Goal: Task Accomplishment & Management: Manage account settings

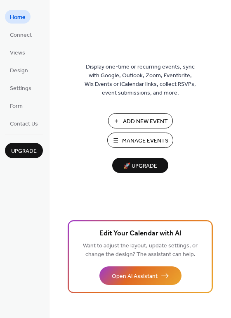
click at [142, 137] on span "Manage Events" at bounding box center [145, 141] width 46 height 9
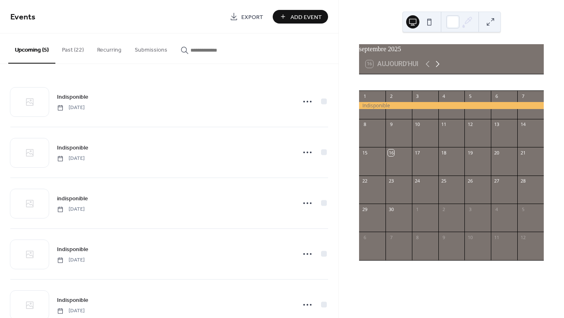
click at [440, 69] on icon at bounding box center [438, 64] width 10 height 10
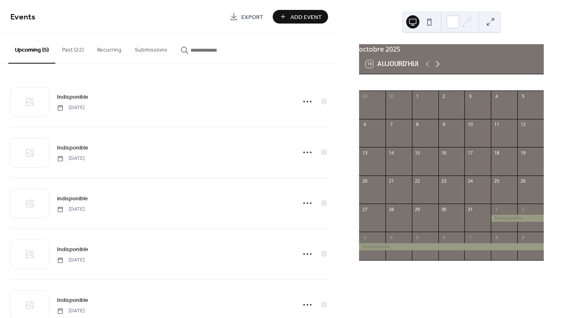
click at [440, 69] on icon at bounding box center [438, 64] width 10 height 10
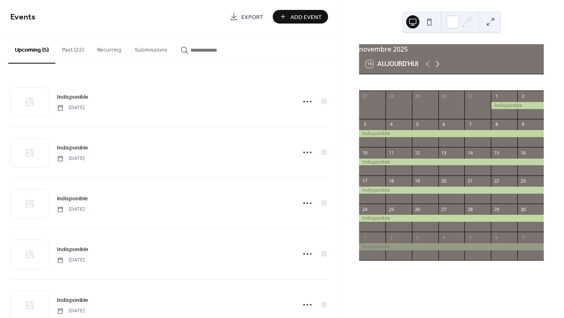
click at [440, 69] on icon at bounding box center [438, 64] width 10 height 10
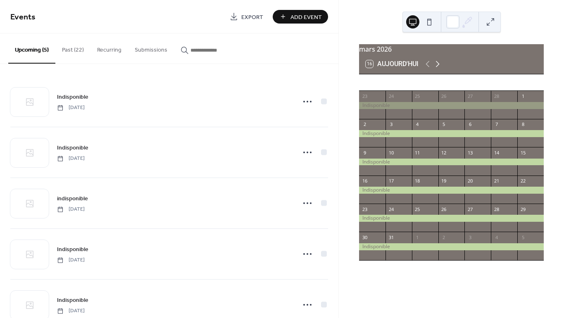
click at [440, 69] on icon at bounding box center [438, 64] width 10 height 10
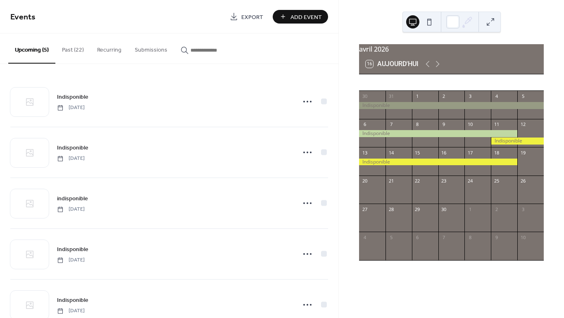
click at [502, 145] on div at bounding box center [517, 141] width 53 height 7
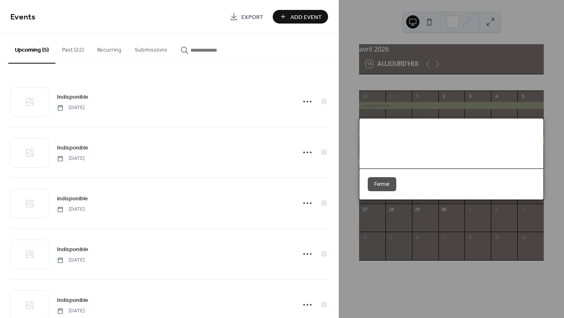
click at [386, 187] on button "Fermer" at bounding box center [382, 184] width 29 height 14
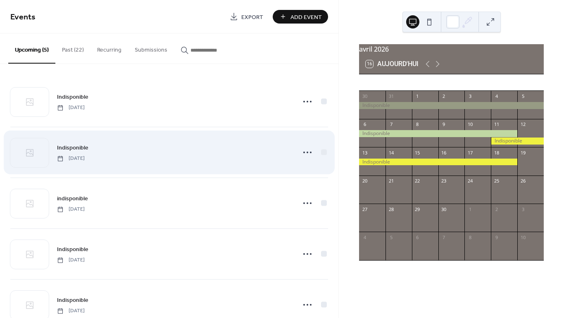
click at [85, 157] on span "Saturday, April 11, 2026" at bounding box center [71, 158] width 28 height 7
click at [306, 150] on icon at bounding box center [307, 152] width 13 height 13
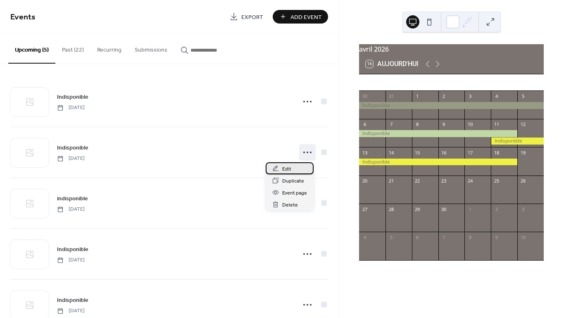
click at [284, 169] on span "Edit" at bounding box center [286, 169] width 9 height 9
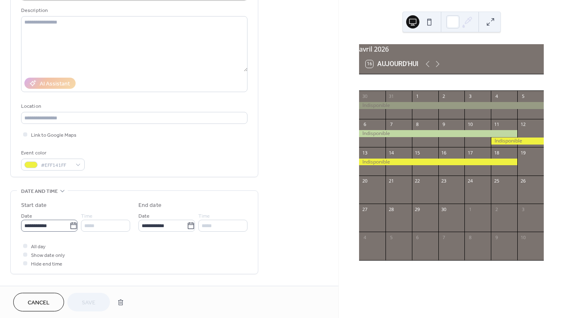
scroll to position [81, 0]
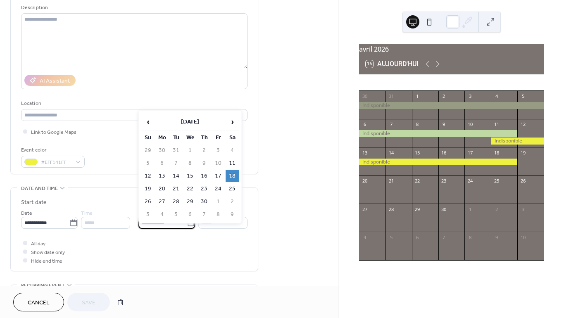
click at [153, 224] on input "**********" at bounding box center [162, 223] width 48 height 12
click at [205, 188] on td "23" at bounding box center [204, 189] width 13 height 12
type input "**********"
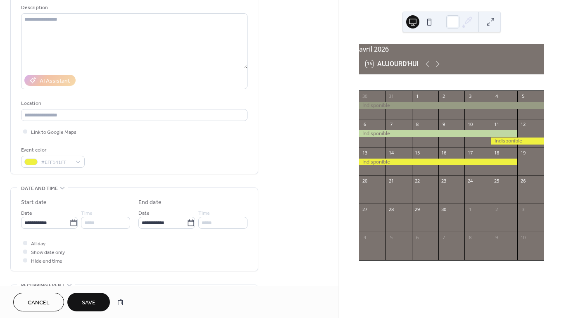
click at [93, 301] on span "Save" at bounding box center [89, 303] width 14 height 9
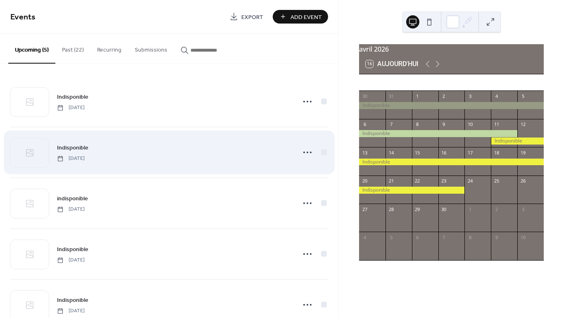
click at [80, 159] on span "[DATE]" at bounding box center [71, 158] width 28 height 7
click at [301, 153] on icon at bounding box center [307, 152] width 13 height 13
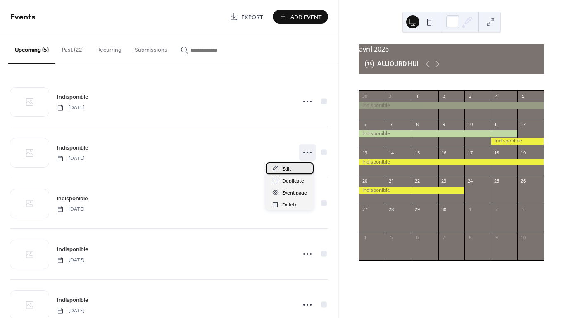
click at [296, 170] on div "Edit" at bounding box center [290, 168] width 48 height 12
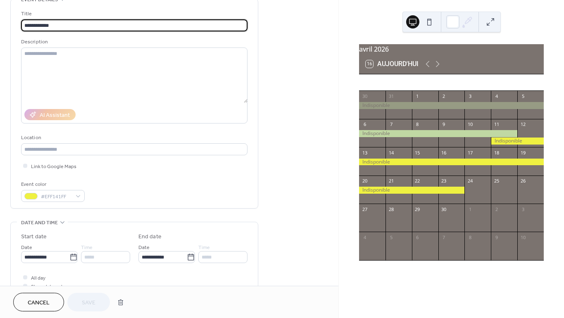
scroll to position [56, 0]
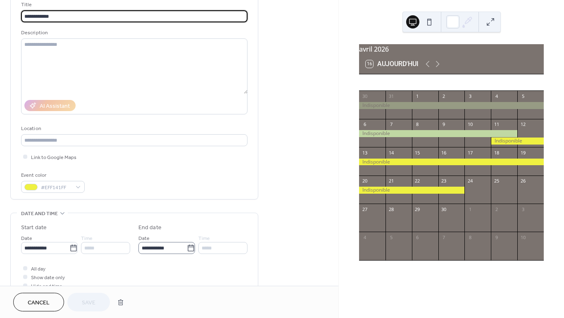
click at [188, 248] on icon at bounding box center [191, 248] width 8 height 8
click at [187, 248] on input "**********" at bounding box center [162, 248] width 48 height 12
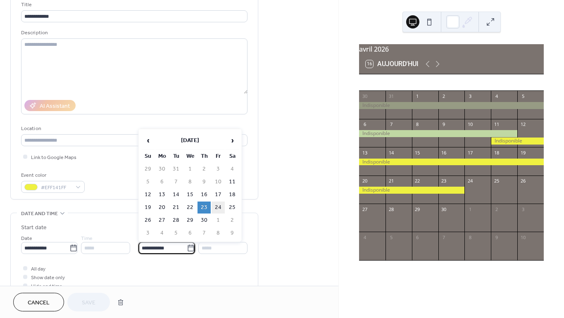
click at [219, 207] on td "24" at bounding box center [218, 208] width 13 height 12
type input "**********"
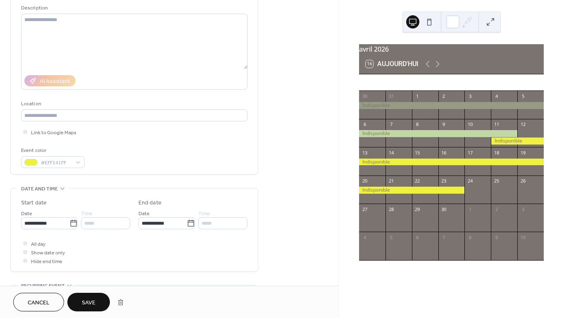
scroll to position [91, 0]
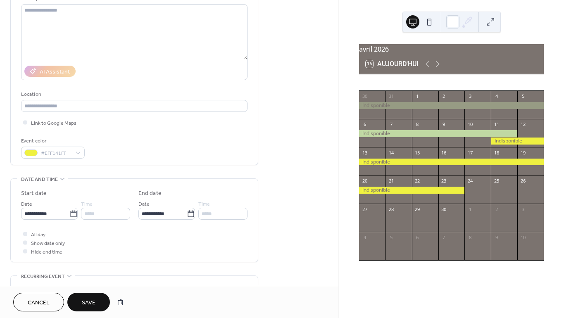
click at [95, 301] on span "Save" at bounding box center [89, 303] width 14 height 9
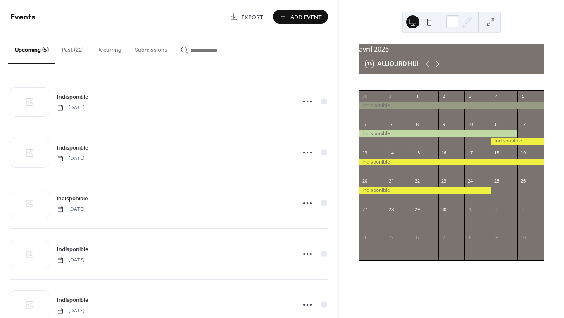
click at [437, 67] on icon at bounding box center [438, 64] width 10 height 10
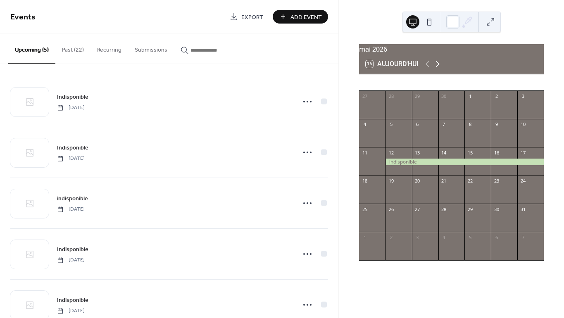
click at [437, 68] on icon at bounding box center [438, 64] width 10 height 10
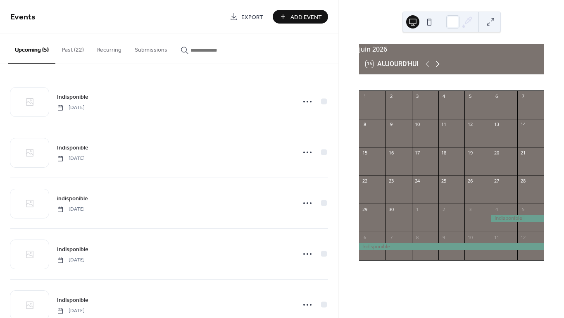
click at [437, 68] on icon at bounding box center [438, 64] width 10 height 10
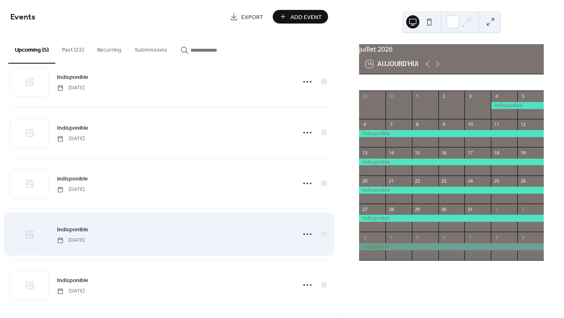
scroll to position [24, 0]
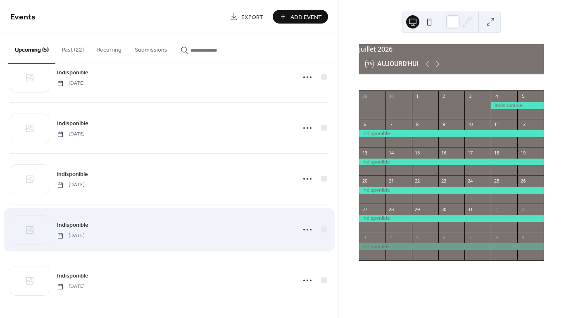
click at [85, 236] on span "[DATE]" at bounding box center [71, 235] width 28 height 7
click at [303, 227] on icon at bounding box center [307, 229] width 13 height 13
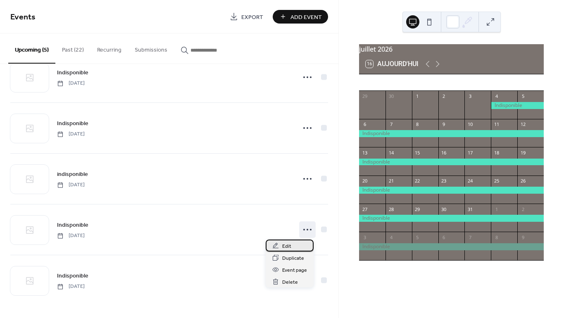
click at [285, 247] on span "Edit" at bounding box center [286, 246] width 9 height 9
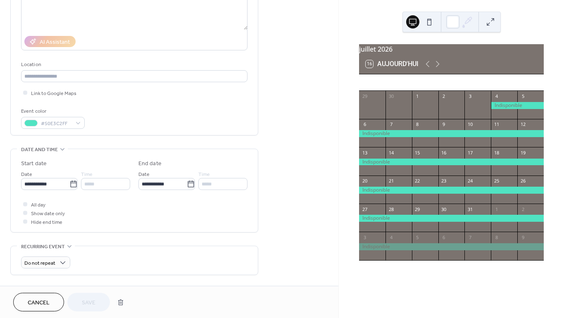
scroll to position [123, 0]
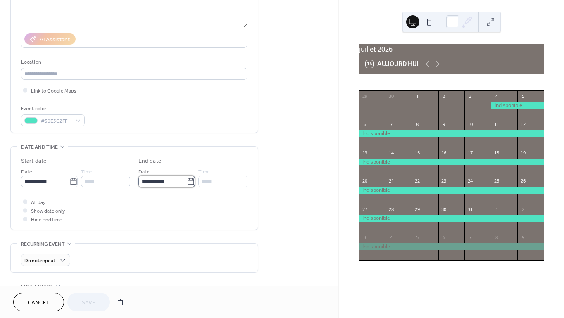
click at [148, 184] on input "**********" at bounding box center [162, 182] width 48 height 12
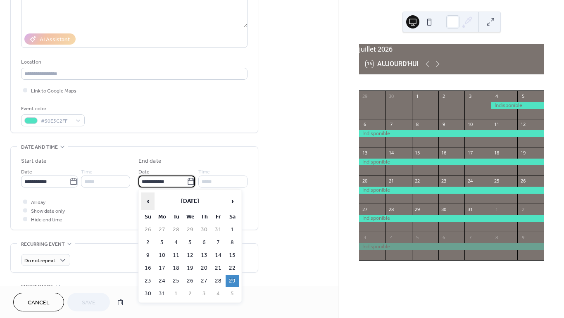
click at [150, 201] on span "‹" at bounding box center [148, 201] width 12 height 17
click at [218, 267] on td "24" at bounding box center [218, 268] width 13 height 12
type input "**********"
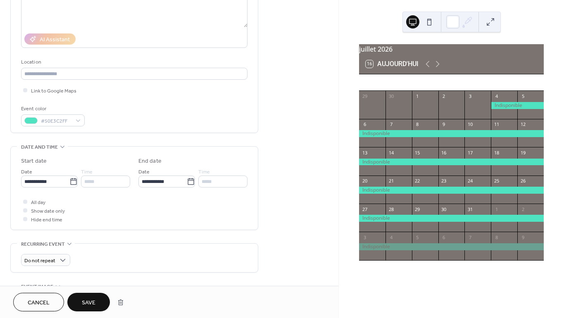
click at [90, 301] on span "Save" at bounding box center [89, 303] width 14 height 9
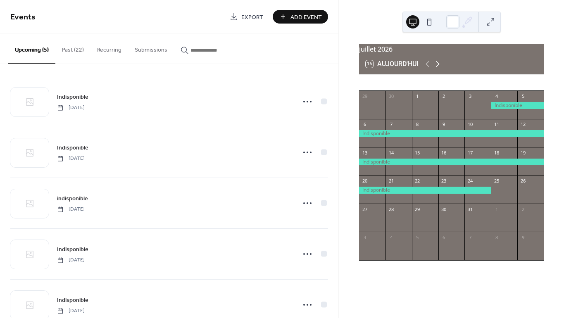
click at [437, 66] on icon at bounding box center [438, 64] width 4 height 6
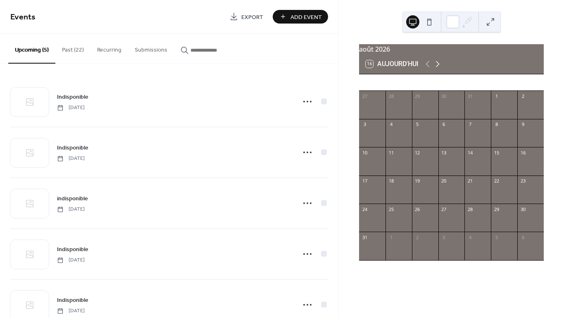
click at [437, 66] on icon at bounding box center [438, 64] width 4 height 6
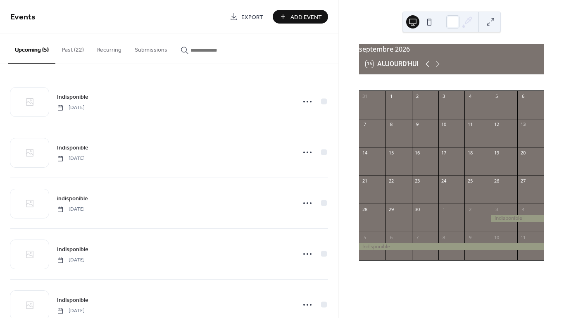
click at [429, 67] on icon at bounding box center [428, 64] width 10 height 10
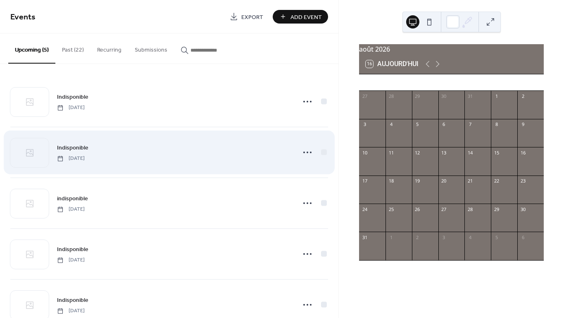
scroll to position [24, 0]
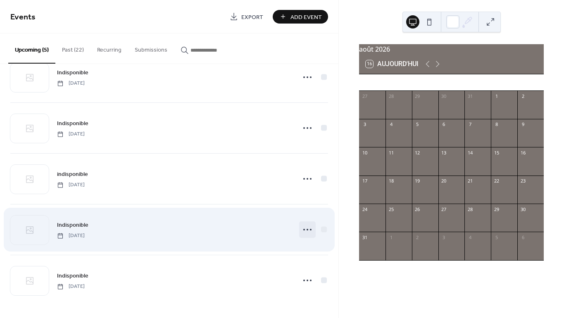
click at [304, 229] on icon at bounding box center [307, 229] width 13 height 13
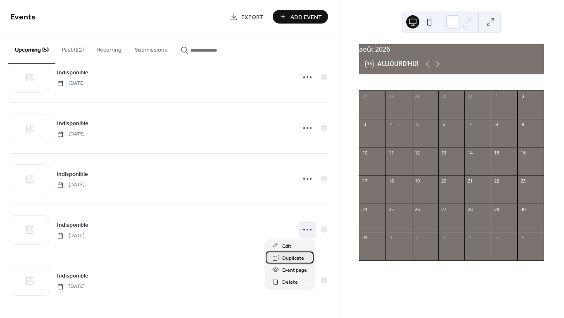
click at [288, 259] on span "Duplicate" at bounding box center [293, 258] width 22 height 9
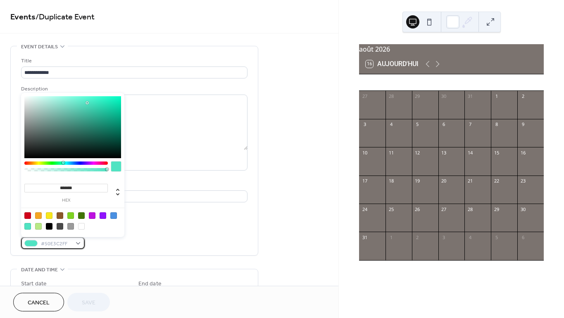
click at [81, 244] on div "#50E3C2FF" at bounding box center [53, 243] width 64 height 12
click at [38, 227] on div at bounding box center [38, 226] width 7 height 7
type input "*******"
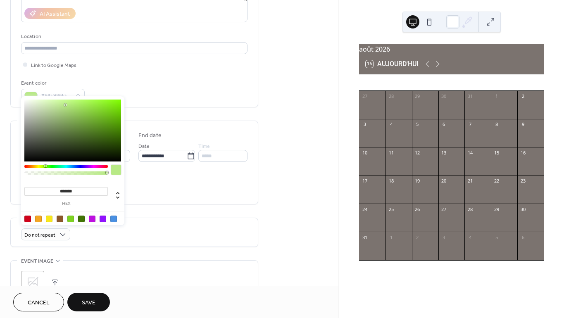
scroll to position [148, 0]
click at [187, 192] on div "All day Show date only Hide end time" at bounding box center [134, 186] width 227 height 26
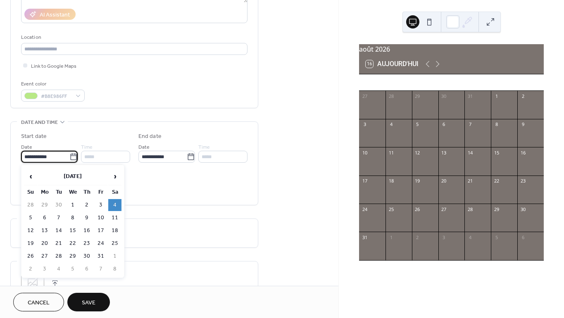
click at [57, 157] on input "**********" at bounding box center [45, 157] width 48 height 12
click at [71, 157] on icon at bounding box center [73, 157] width 8 height 8
click at [69, 157] on input "**********" at bounding box center [45, 157] width 48 height 12
click at [115, 174] on span "›" at bounding box center [115, 176] width 12 height 17
click at [117, 230] on td "15" at bounding box center [114, 231] width 13 height 12
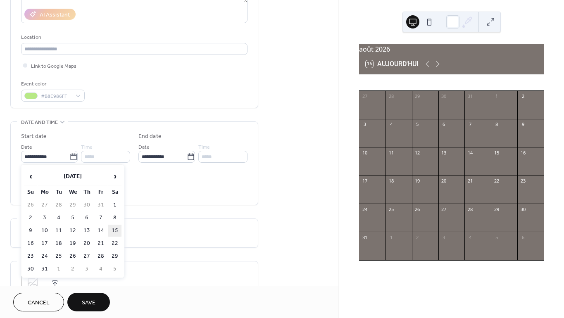
type input "**********"
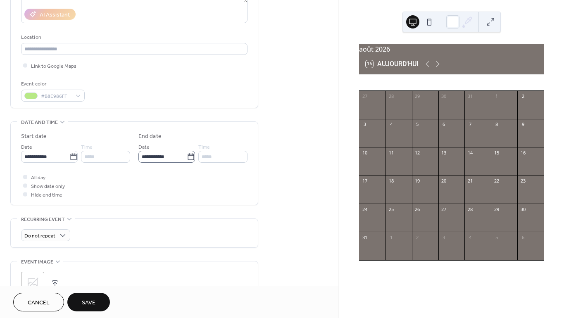
click at [188, 158] on icon at bounding box center [191, 156] width 6 height 7
click at [186, 158] on input "**********" at bounding box center [162, 157] width 48 height 12
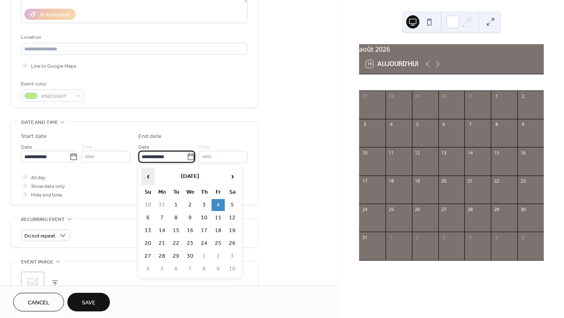
click at [150, 174] on span "‹" at bounding box center [148, 176] width 12 height 17
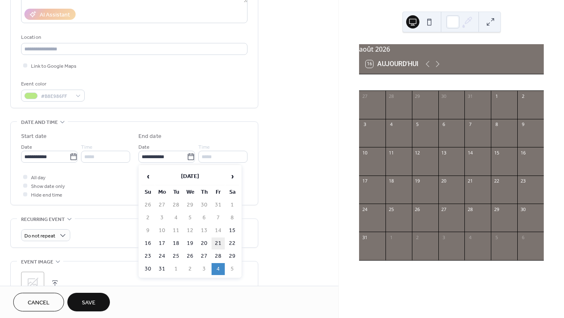
click at [220, 243] on td "21" at bounding box center [218, 244] width 13 height 12
type input "**********"
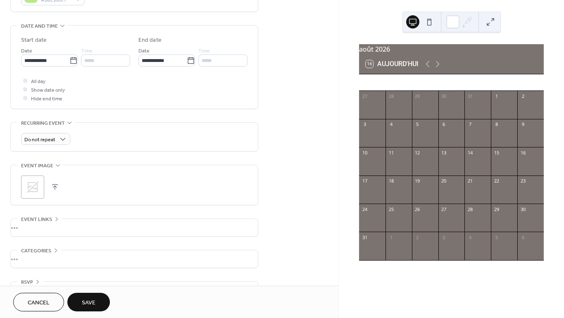
scroll to position [263, 0]
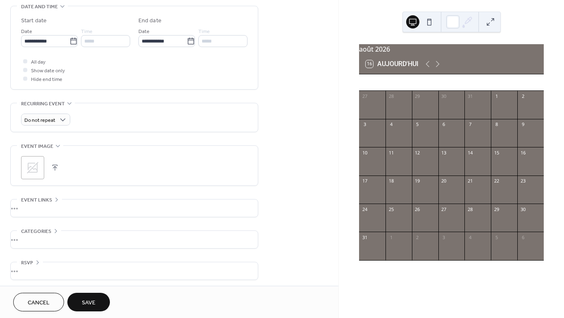
click at [97, 301] on button "Save" at bounding box center [88, 302] width 43 height 19
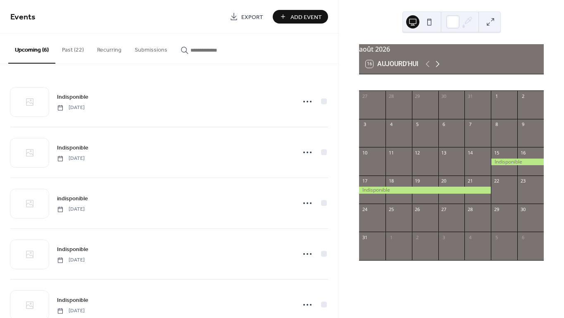
click at [437, 69] on icon at bounding box center [438, 64] width 10 height 10
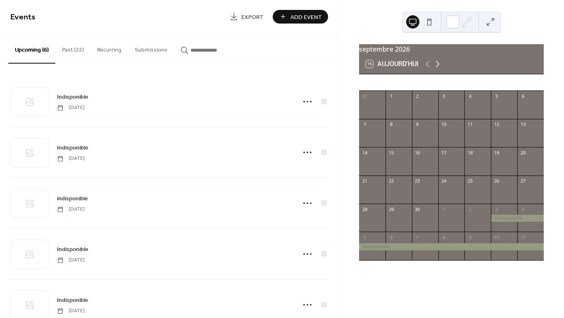
click at [437, 69] on icon at bounding box center [438, 64] width 10 height 10
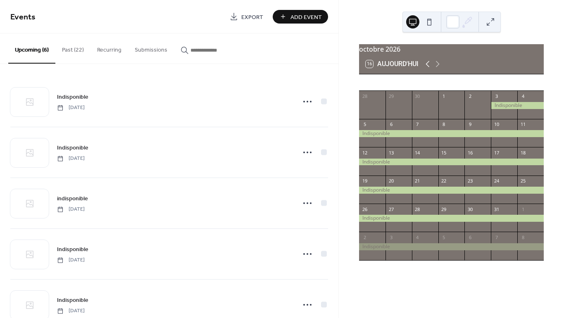
click at [429, 69] on icon at bounding box center [428, 64] width 10 height 10
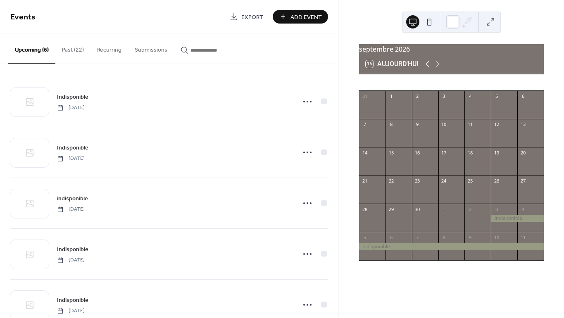
click at [429, 69] on icon at bounding box center [428, 64] width 10 height 10
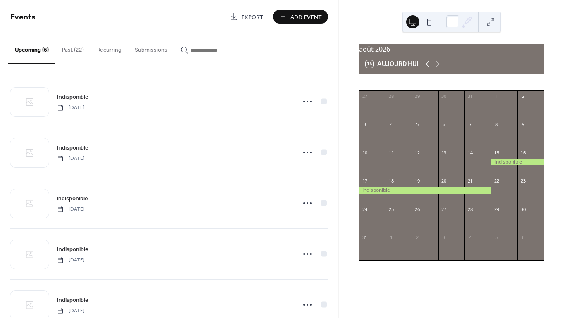
click at [429, 69] on icon at bounding box center [428, 64] width 10 height 10
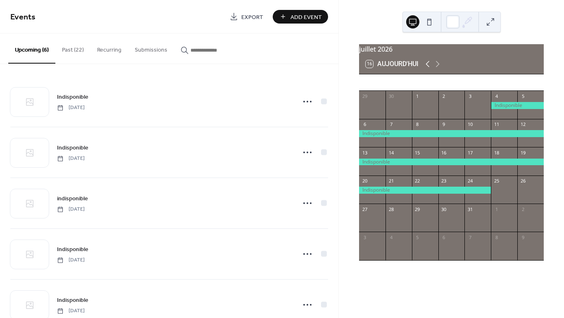
click at [429, 69] on icon at bounding box center [428, 64] width 10 height 10
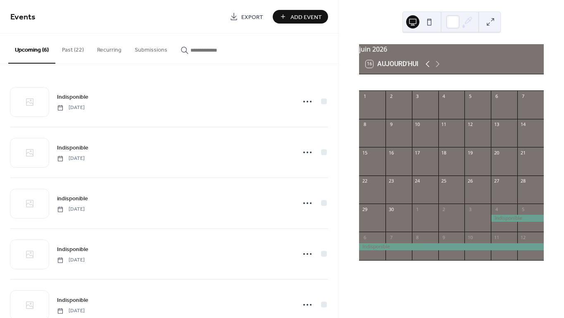
click at [429, 69] on icon at bounding box center [428, 64] width 10 height 10
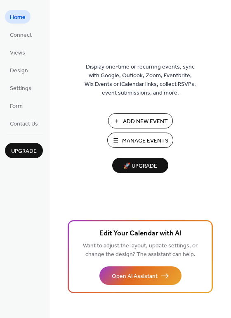
click at [148, 142] on span "Manage Events" at bounding box center [145, 141] width 46 height 9
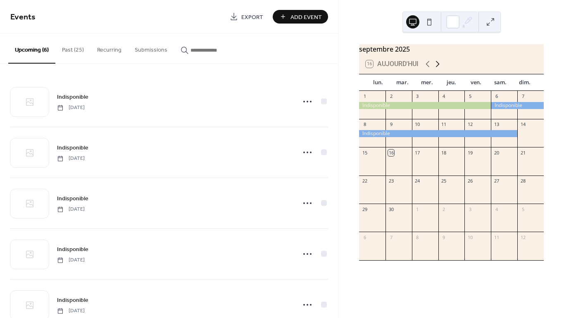
click at [439, 68] on icon at bounding box center [438, 64] width 10 height 10
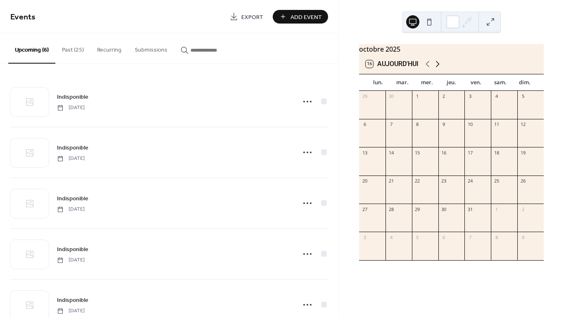
click at [439, 68] on icon at bounding box center [438, 64] width 10 height 10
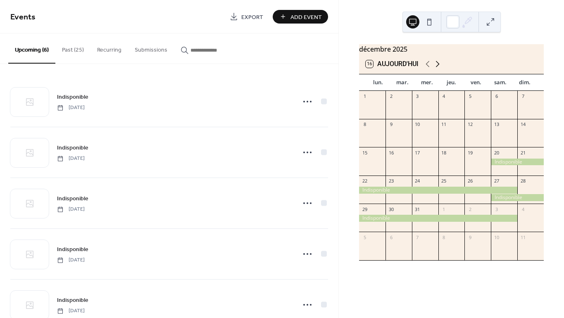
click at [439, 68] on icon at bounding box center [438, 64] width 10 height 10
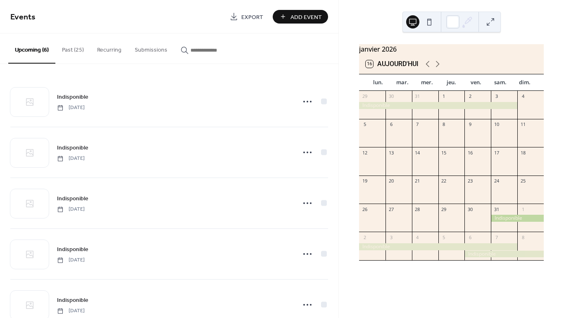
click at [500, 222] on div at bounding box center [517, 218] width 53 height 7
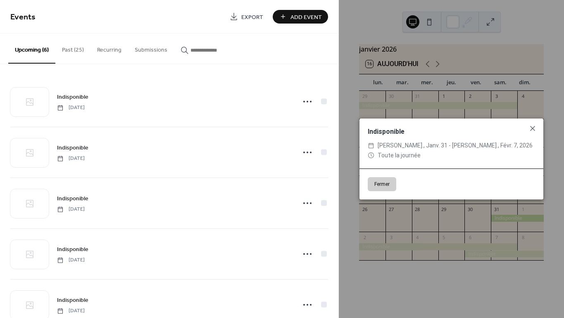
click at [386, 184] on button "Fermer" at bounding box center [382, 184] width 29 height 14
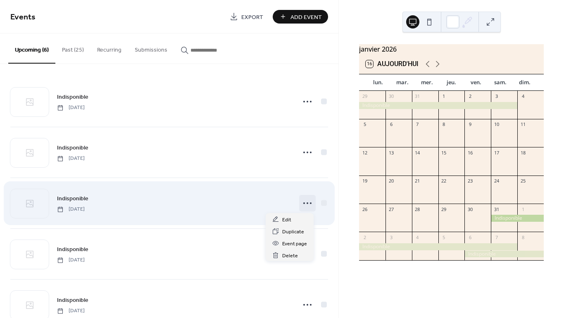
click at [307, 203] on circle at bounding box center [308, 204] width 2 height 2
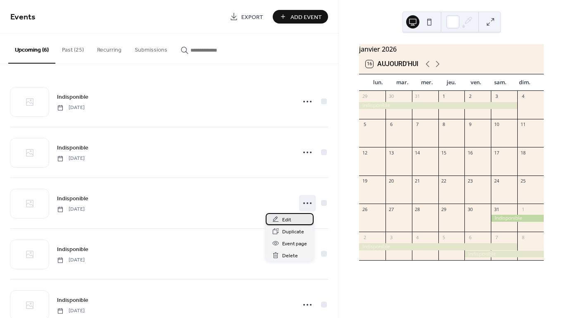
click at [294, 217] on div "Edit" at bounding box center [290, 219] width 48 height 12
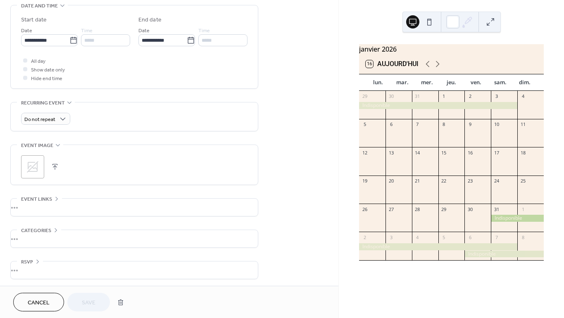
scroll to position [266, 0]
click at [122, 303] on button "button" at bounding box center [120, 302] width 15 height 17
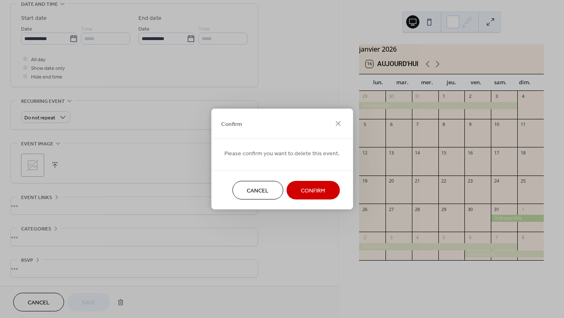
click at [309, 194] on span "Confirm" at bounding box center [313, 191] width 24 height 9
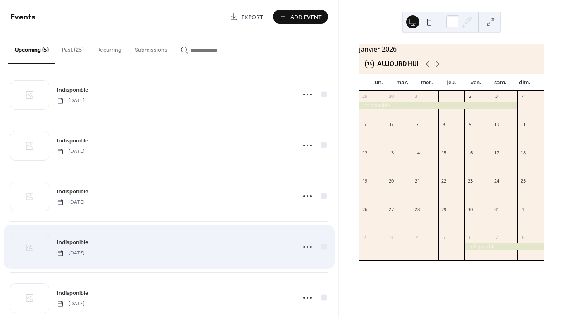
scroll to position [5, 0]
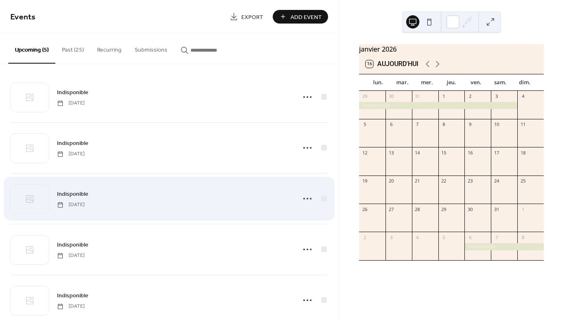
click at [296, 199] on div "Indisponible Friday, February 6, 2026" at bounding box center [169, 199] width 318 height 50
drag, startPoint x: 270, startPoint y: 198, endPoint x: 305, endPoint y: 199, distance: 35.1
click at [270, 198] on div "Indisponible Friday, February 6, 2026" at bounding box center [174, 198] width 234 height 19
click at [310, 199] on circle at bounding box center [311, 199] width 2 height 2
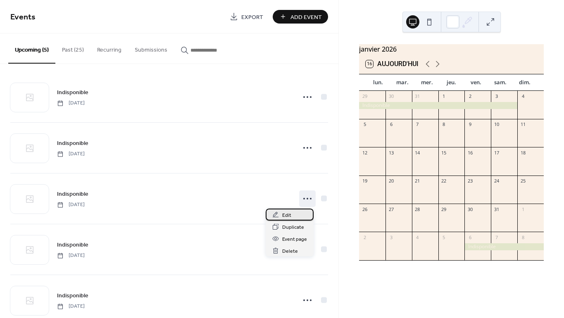
click at [299, 215] on div "Edit" at bounding box center [290, 215] width 48 height 12
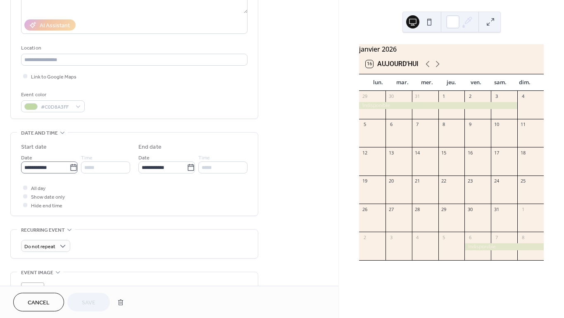
scroll to position [137, 0]
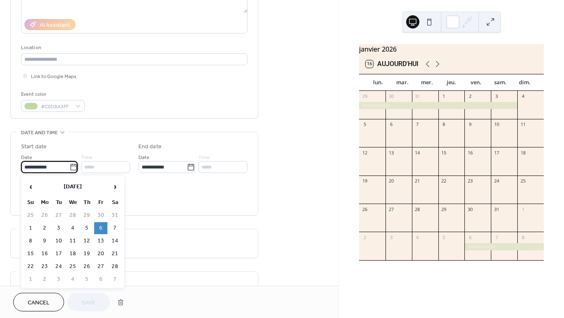
click at [49, 167] on input "**********" at bounding box center [45, 167] width 48 height 12
click at [70, 168] on icon at bounding box center [73, 167] width 6 height 7
click at [68, 168] on input "**********" at bounding box center [45, 167] width 48 height 12
click at [114, 226] on td "7" at bounding box center [114, 228] width 13 height 12
type input "**********"
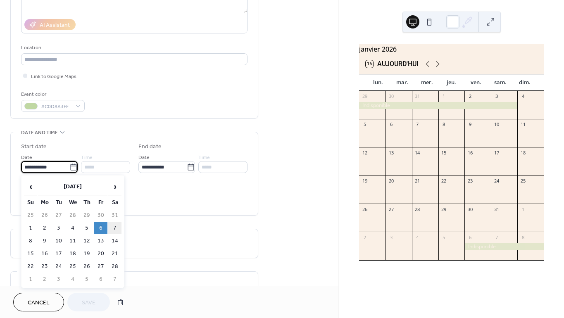
type input "**********"
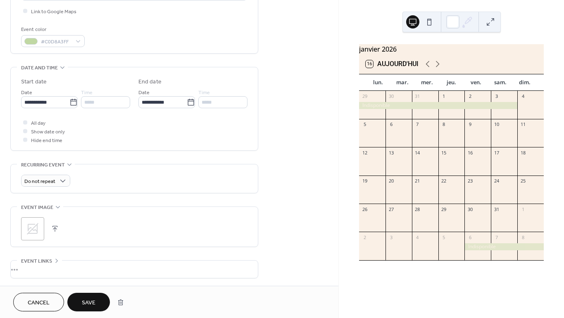
scroll to position [207, 0]
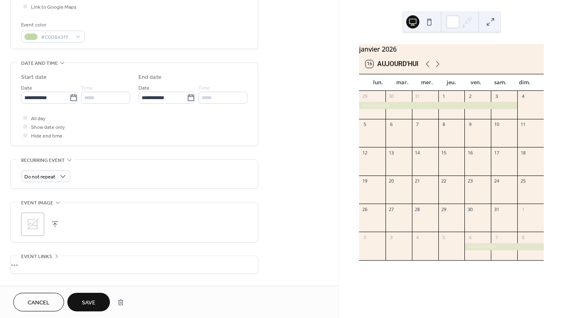
click at [95, 302] on span "Save" at bounding box center [89, 303] width 14 height 9
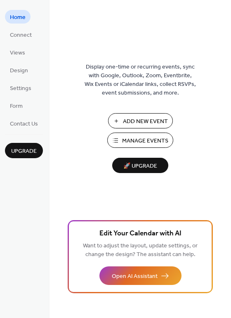
click at [148, 137] on span "Manage Events" at bounding box center [145, 141] width 46 height 9
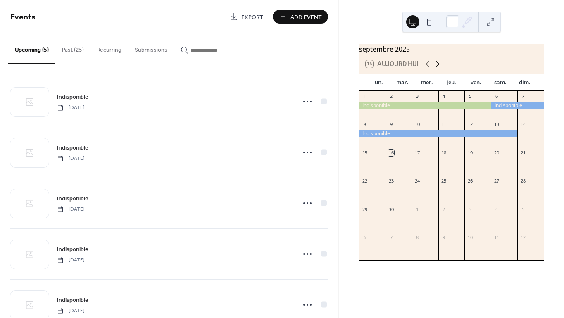
click at [440, 69] on icon at bounding box center [438, 64] width 10 height 10
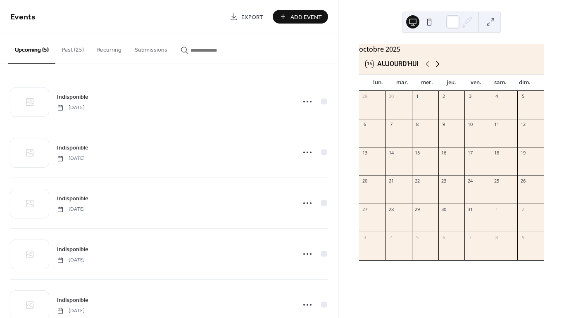
click at [440, 69] on icon at bounding box center [438, 64] width 10 height 10
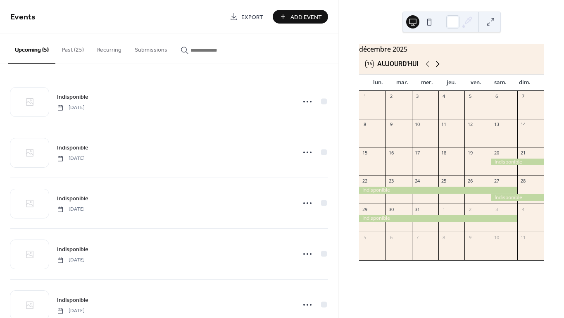
click at [440, 69] on icon at bounding box center [438, 64] width 10 height 10
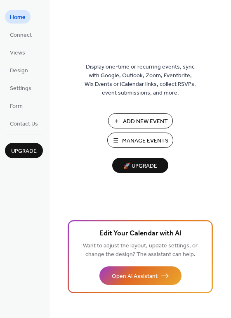
click at [152, 146] on span "Manage Events" at bounding box center [145, 141] width 46 height 9
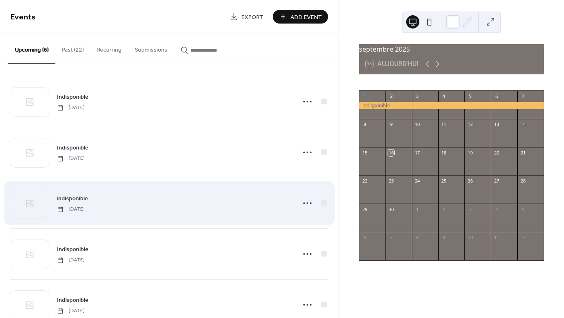
scroll to position [75, 0]
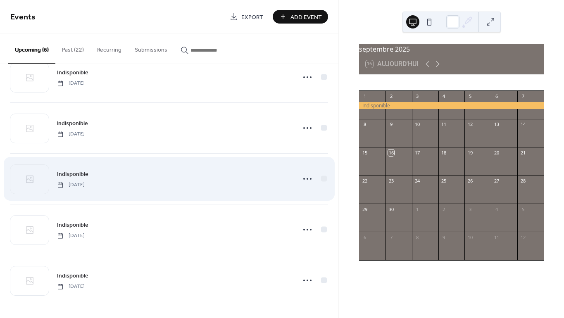
click at [85, 187] on span "[DATE]" at bounding box center [71, 184] width 28 height 7
click at [301, 178] on icon at bounding box center [307, 178] width 13 height 13
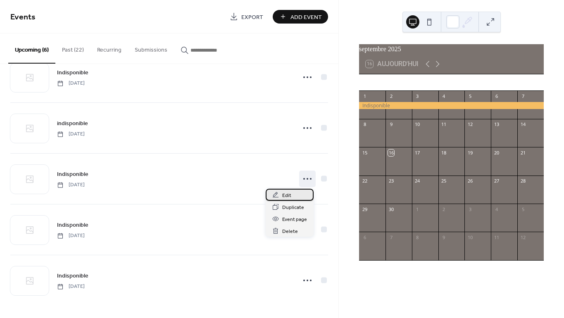
click at [297, 197] on div "Edit" at bounding box center [290, 195] width 48 height 12
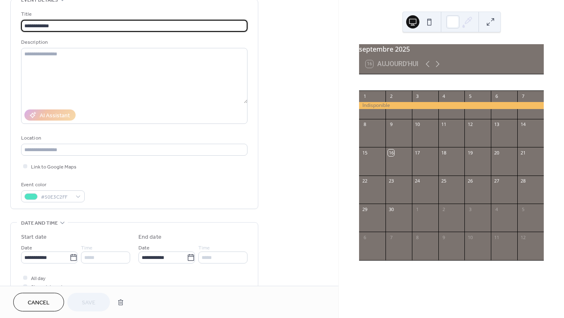
scroll to position [51, 0]
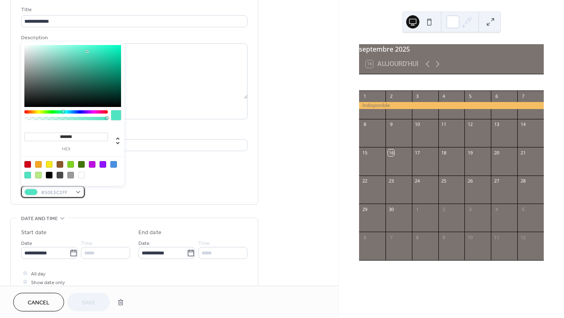
click at [77, 192] on div "#50E3C2FF" at bounding box center [53, 192] width 64 height 12
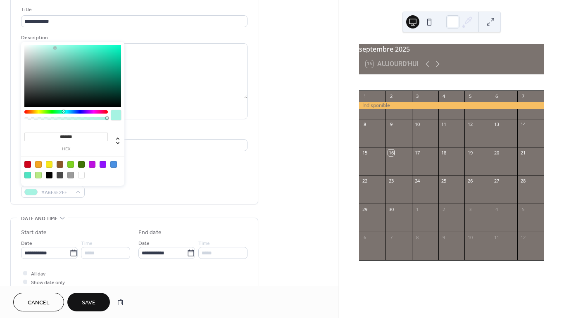
click at [55, 48] on div at bounding box center [72, 76] width 97 height 62
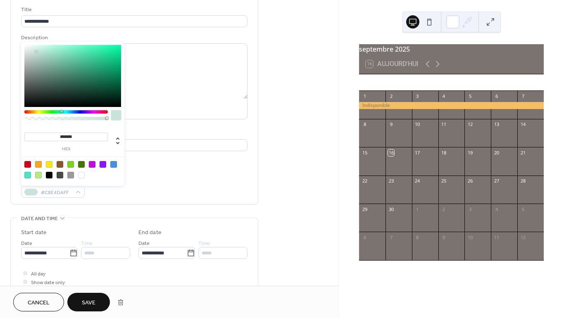
type input "*******"
drag, startPoint x: 50, startPoint y: 48, endPoint x: 36, endPoint y: 50, distance: 13.9
click at [36, 50] on div at bounding box center [72, 76] width 97 height 62
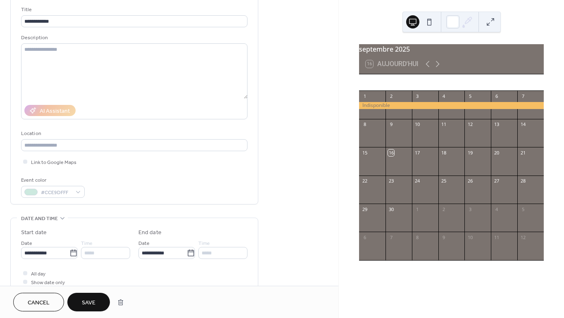
click at [175, 177] on div "Event color #CCE9DFFF" at bounding box center [134, 187] width 227 height 22
click at [88, 303] on span "Save" at bounding box center [89, 303] width 14 height 9
